Goal: Information Seeking & Learning: Find specific fact

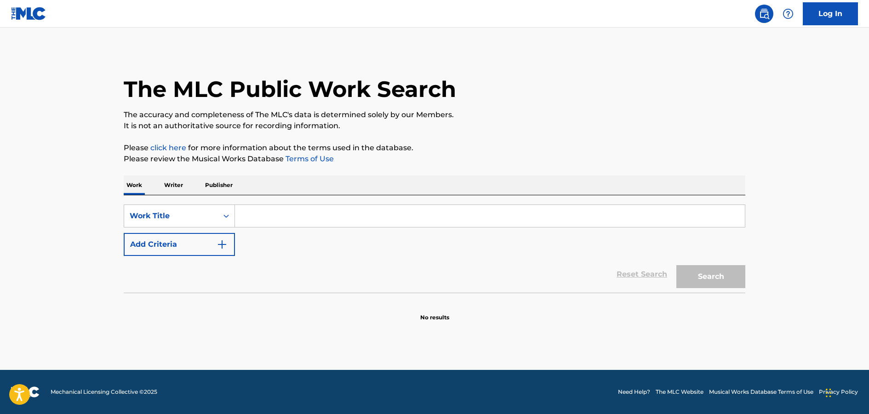
click at [270, 214] on input "Search Form" at bounding box center [490, 216] width 510 height 22
paste input "A Great Work"
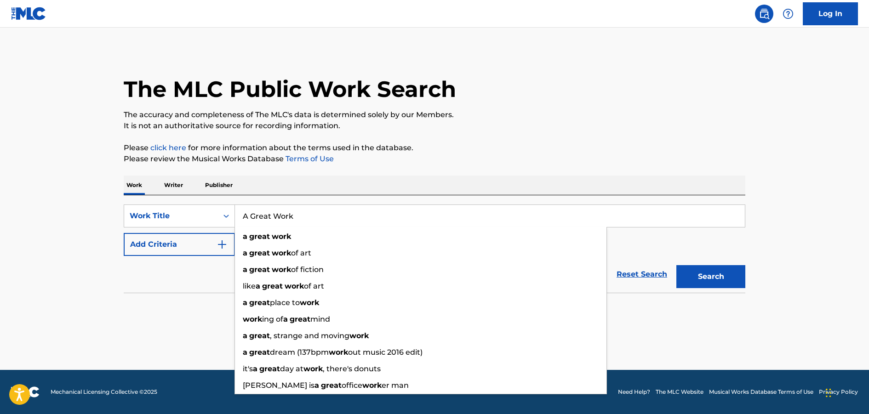
type input "A Great Work"
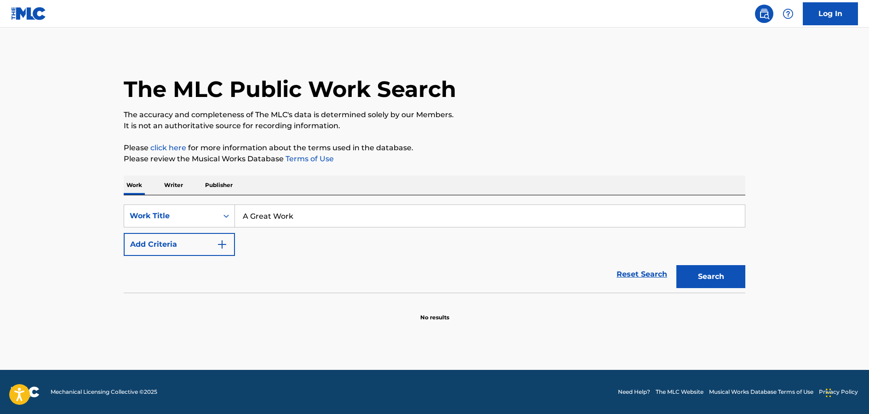
click at [222, 243] on img "Search Form" at bounding box center [221, 244] width 11 height 11
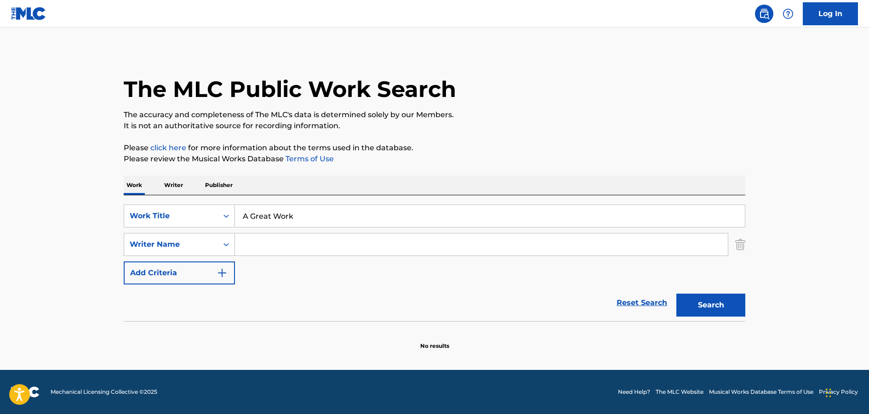
click at [295, 248] on input "Search Form" at bounding box center [481, 244] width 493 height 22
paste input "[PERSON_NAME]"
type input "[PERSON_NAME]"
click at [695, 302] on button "Search" at bounding box center [710, 305] width 69 height 23
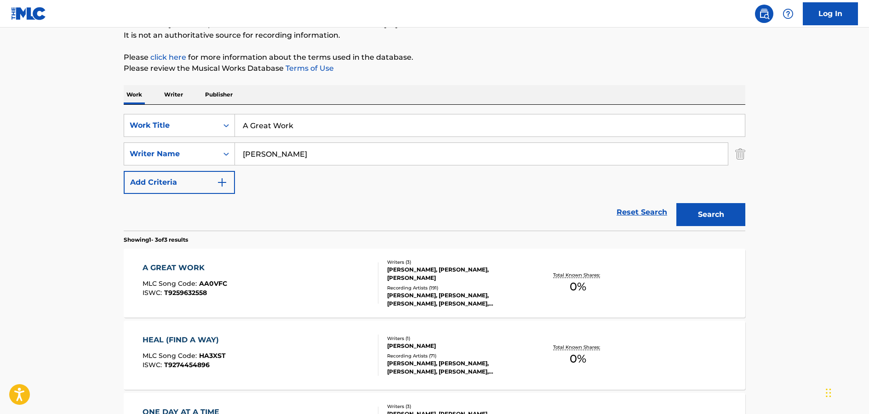
scroll to position [91, 0]
click at [164, 267] on div "A GREAT WORK" at bounding box center [184, 267] width 85 height 11
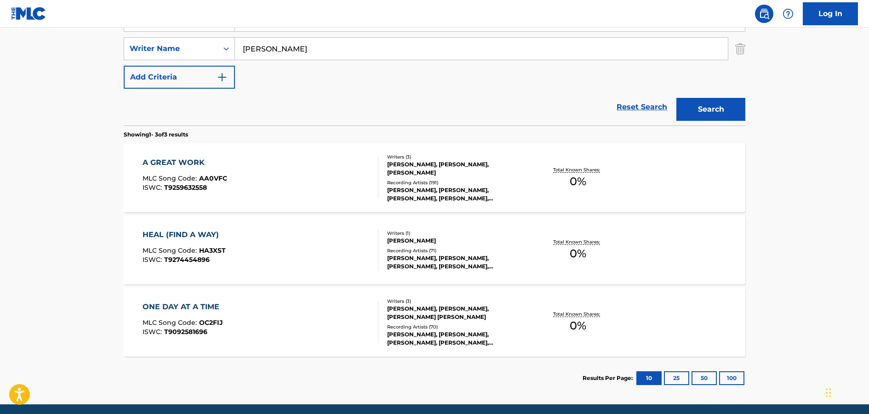
scroll to position [191, 0]
